Goal: Task Accomplishment & Management: Manage account settings

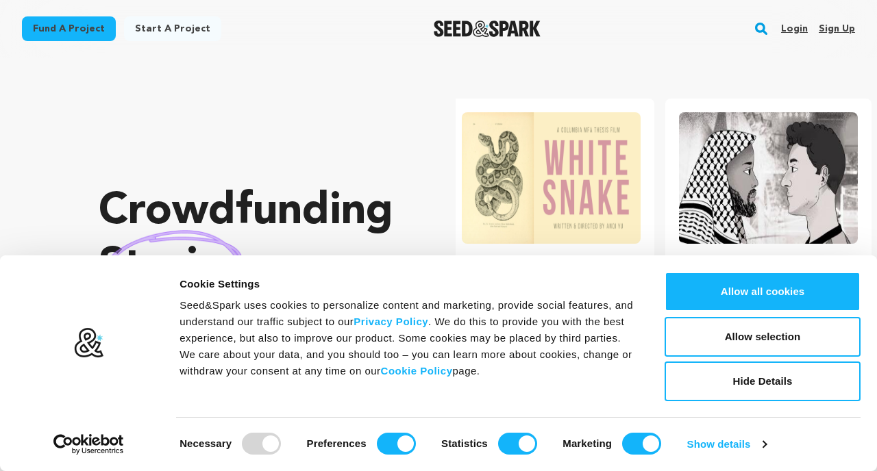
scroll to position [0, 228]
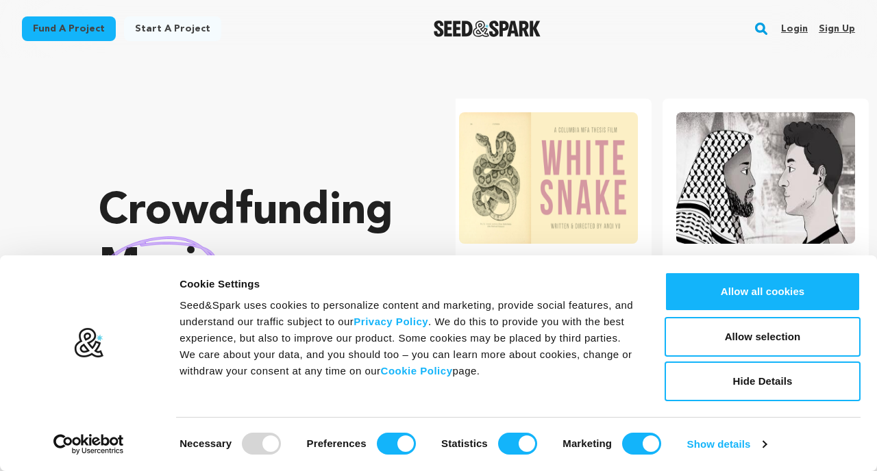
click at [794, 26] on link "Login" at bounding box center [794, 29] width 27 height 22
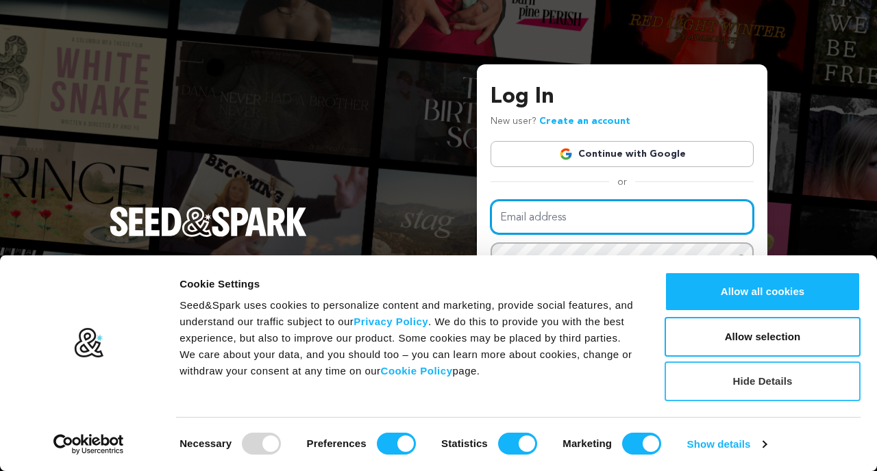
type input "simikattaura@gmail.com"
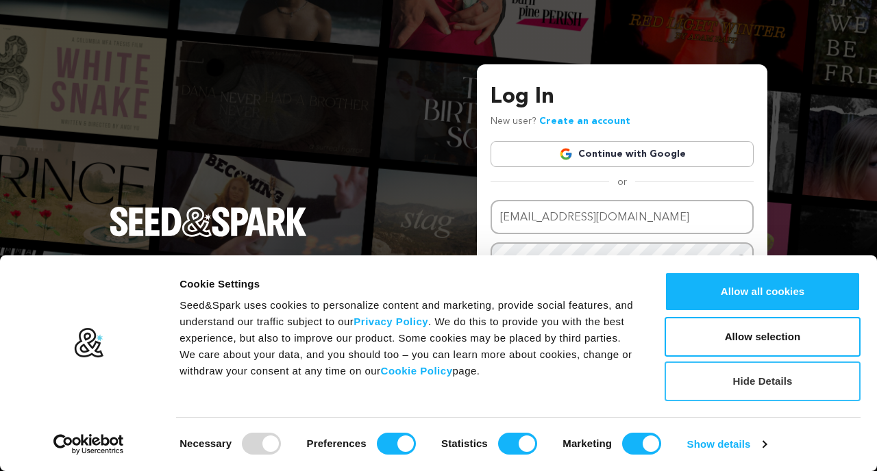
click at [772, 380] on button "Hide Details" at bounding box center [763, 382] width 196 height 40
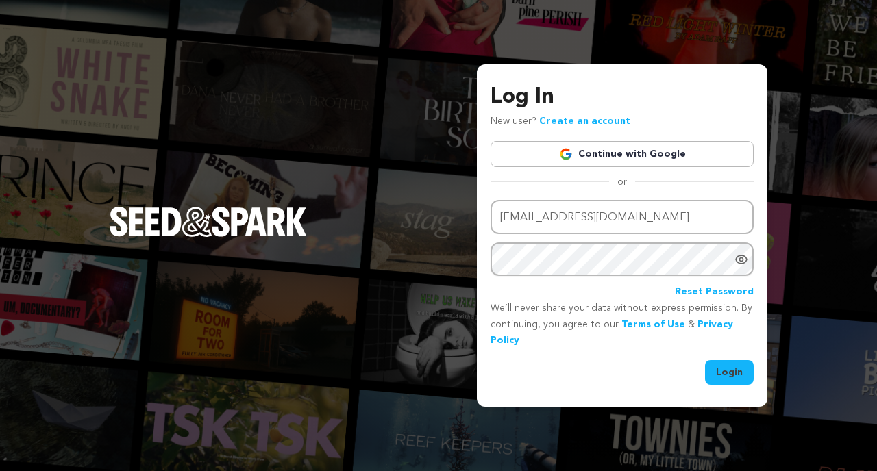
click at [728, 366] on button "Login" at bounding box center [729, 372] width 49 height 25
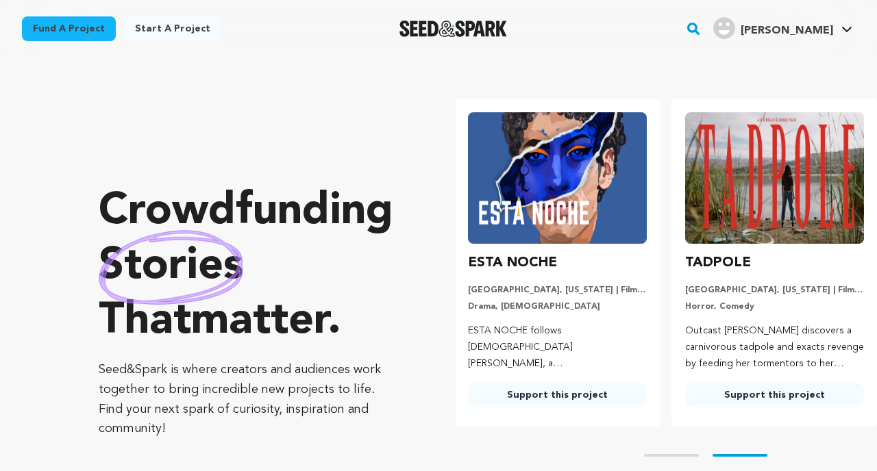
scroll to position [0, 228]
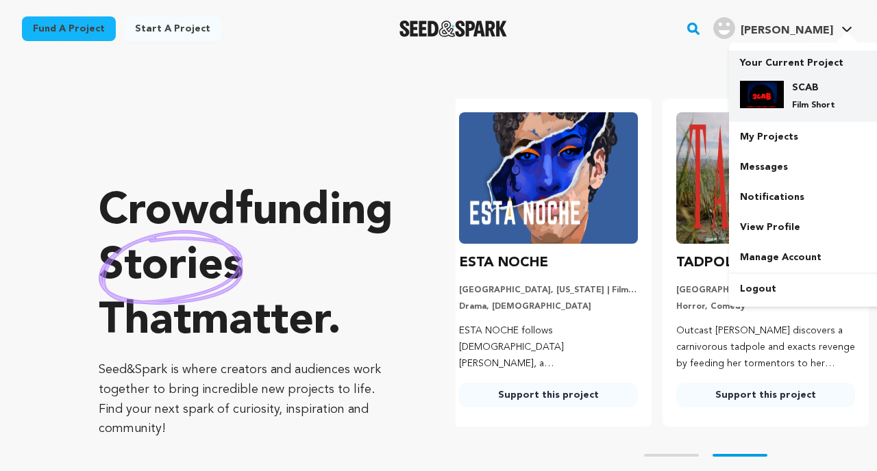
click at [806, 92] on h4 "SCAB" at bounding box center [816, 88] width 49 height 14
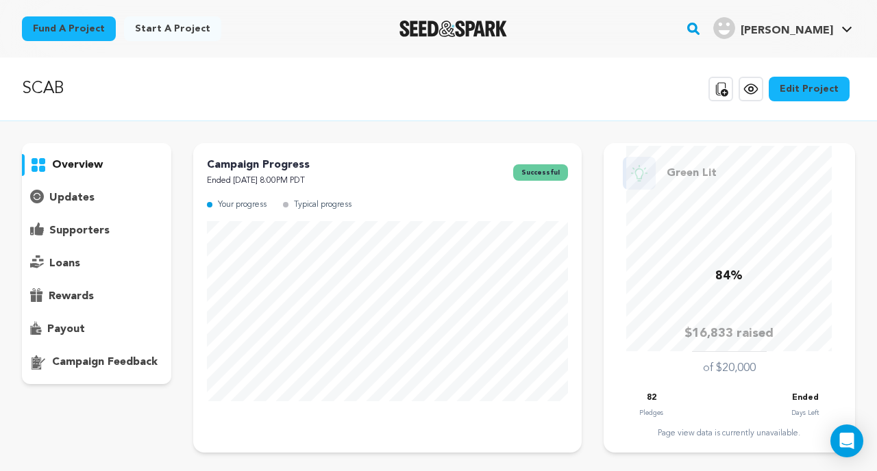
click at [69, 307] on div "rewards" at bounding box center [96, 297] width 149 height 22
